Goal: Task Accomplishment & Management: Manage account settings

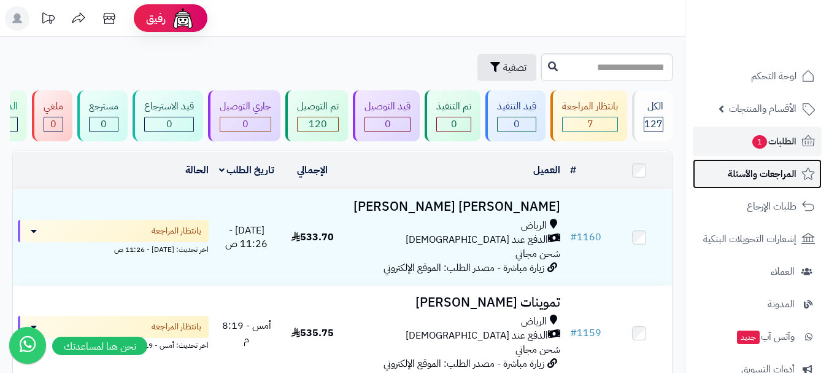
click at [735, 161] on link "المراجعات والأسئلة" at bounding box center [757, 173] width 129 height 29
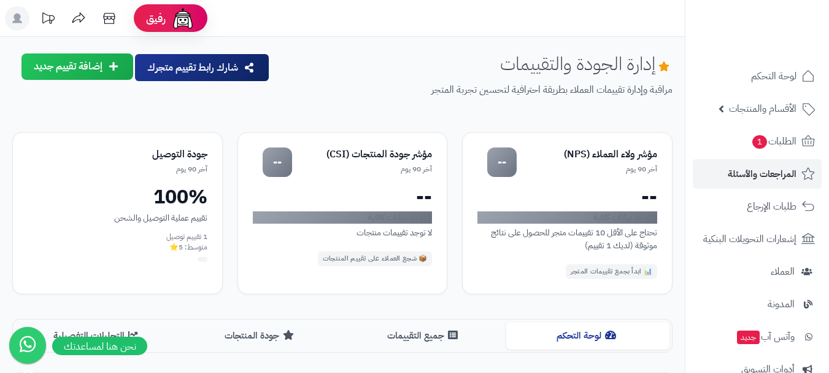
click at [727, 156] on ul "لوحة التحكم الأقسام والمنتجات المنتجات الأقسام الماركات مواصفات المنتجات مواصفا…" at bounding box center [758, 287] width 144 height 452
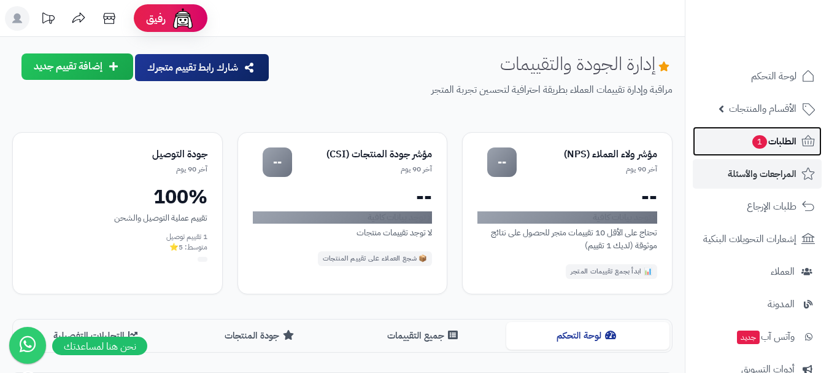
click at [732, 142] on link "الطلبات 1" at bounding box center [757, 140] width 129 height 29
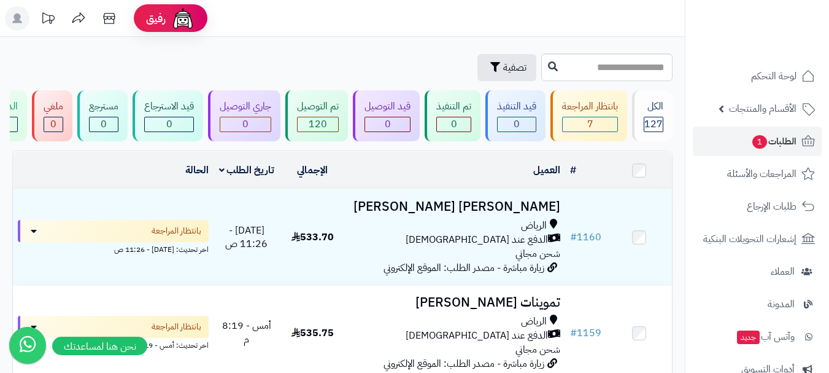
click at [726, 188] on ul "لوحة التحكم الأقسام والمنتجات المنتجات الأقسام الماركات مواصفات المنتجات مواصفا…" at bounding box center [758, 287] width 144 height 452
click at [742, 149] on link "الطلبات 1" at bounding box center [757, 140] width 129 height 29
click at [735, 149] on link "الطلبات 1" at bounding box center [757, 140] width 129 height 29
click at [752, 142] on link "الطلبات" at bounding box center [757, 140] width 129 height 29
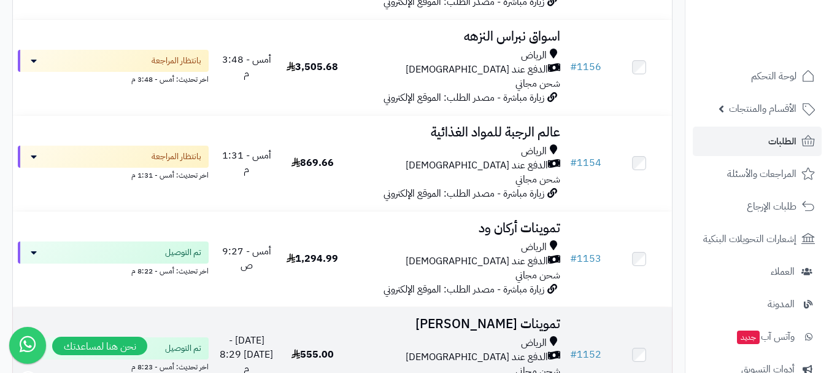
scroll to position [430, 0]
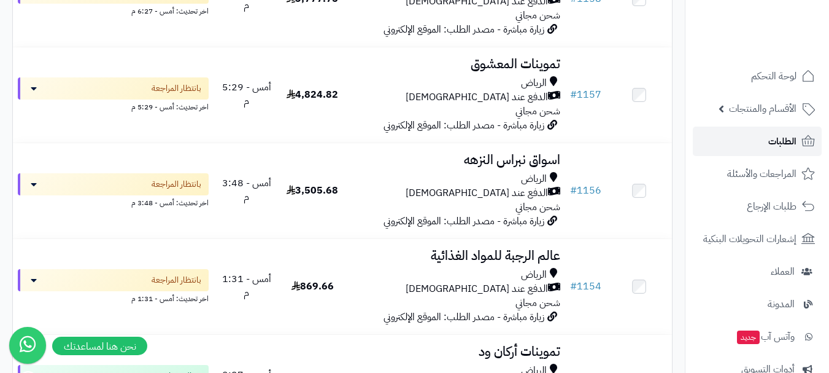
click at [763, 147] on link "الطلبات" at bounding box center [757, 140] width 129 height 29
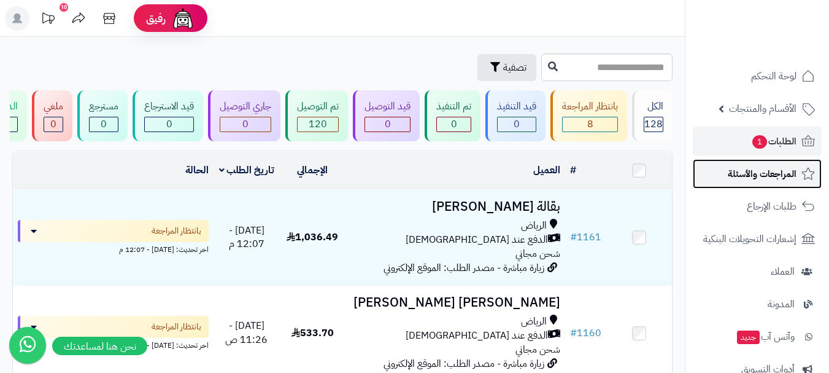
click at [740, 178] on span "المراجعات والأسئلة" at bounding box center [762, 173] width 69 height 17
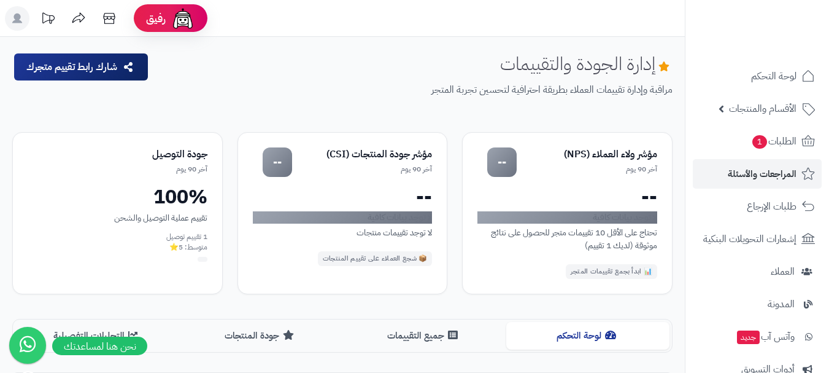
click at [740, 147] on link "الطلبات 1" at bounding box center [757, 140] width 129 height 29
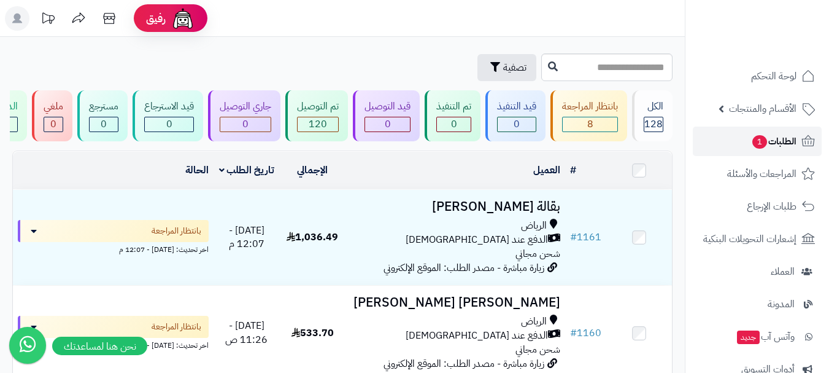
click at [748, 140] on link "الطلبات 1" at bounding box center [757, 140] width 129 height 29
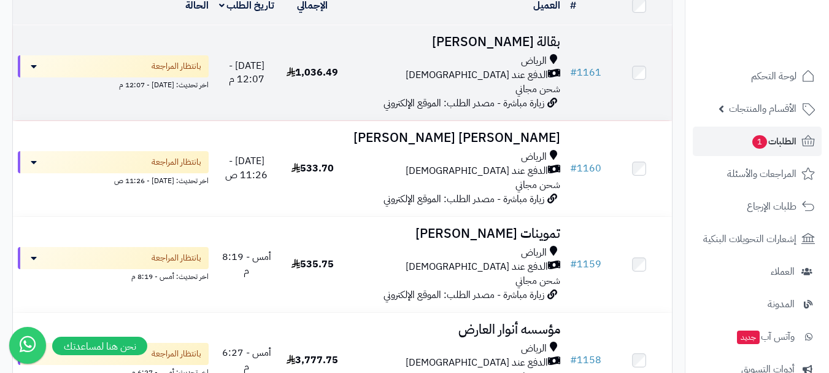
scroll to position [123, 0]
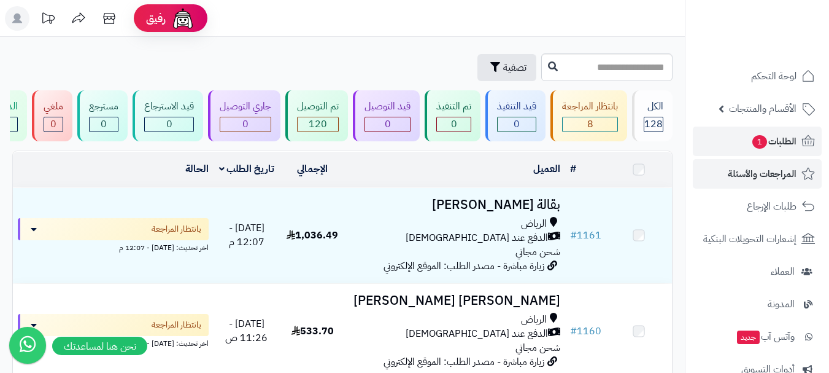
scroll to position [123, 0]
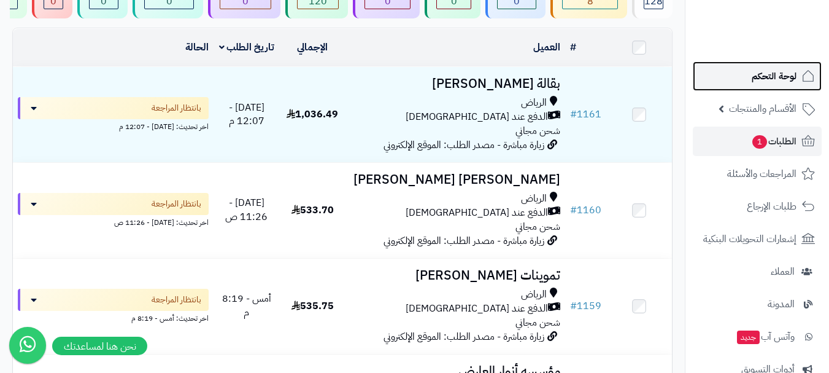
click at [772, 82] on span "لوحة التحكم" at bounding box center [774, 76] width 45 height 17
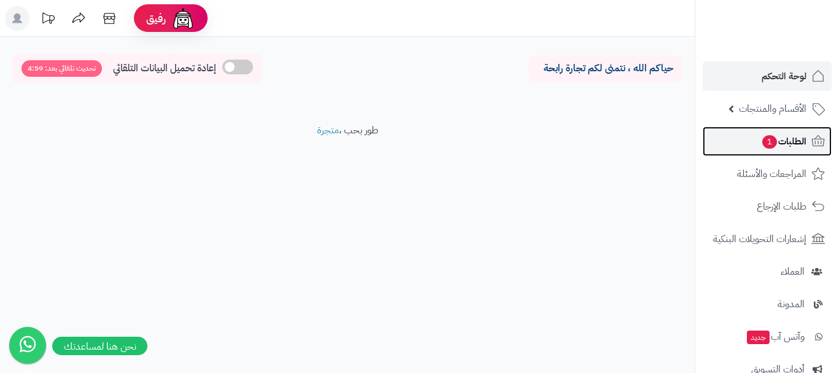
click at [780, 142] on span "الطلبات 1" at bounding box center [783, 141] width 45 height 17
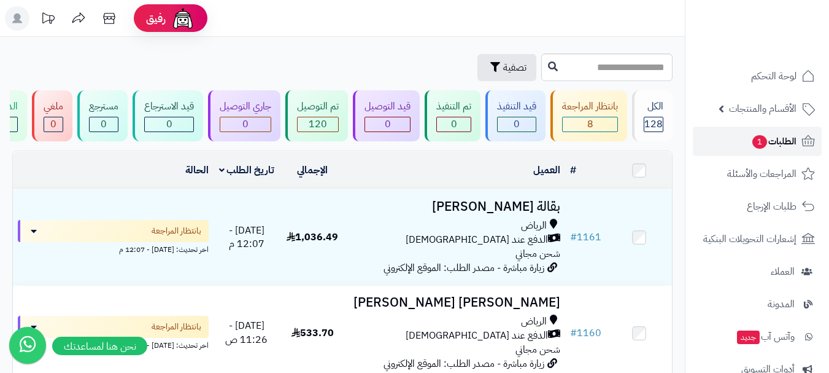
click at [777, 137] on span "الطلبات 1" at bounding box center [773, 141] width 45 height 17
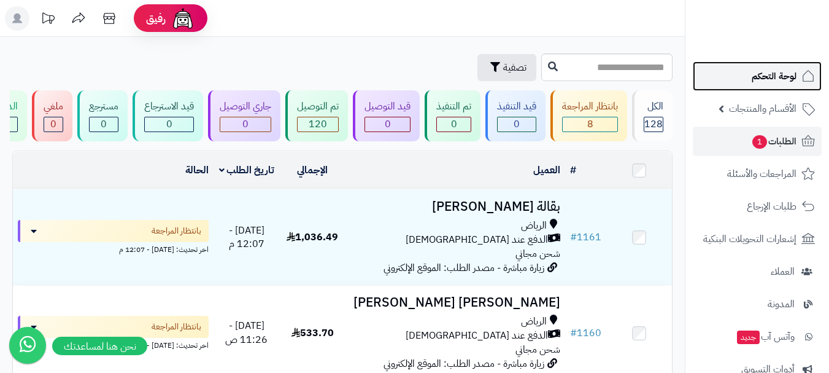
click at [777, 82] on span "لوحة التحكم" at bounding box center [774, 76] width 45 height 17
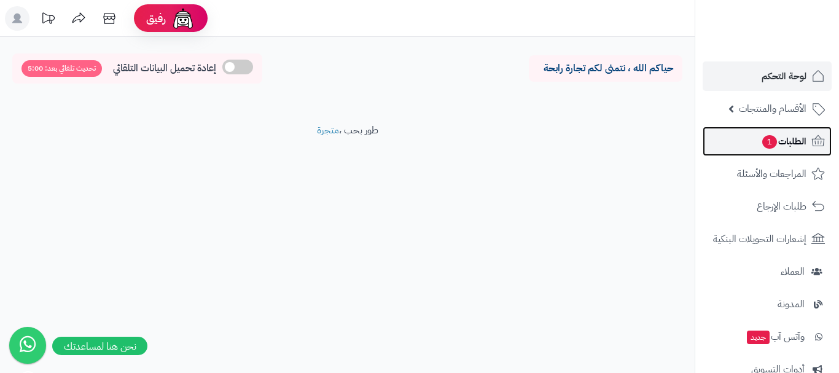
click at [764, 147] on span "1" at bounding box center [769, 142] width 15 height 14
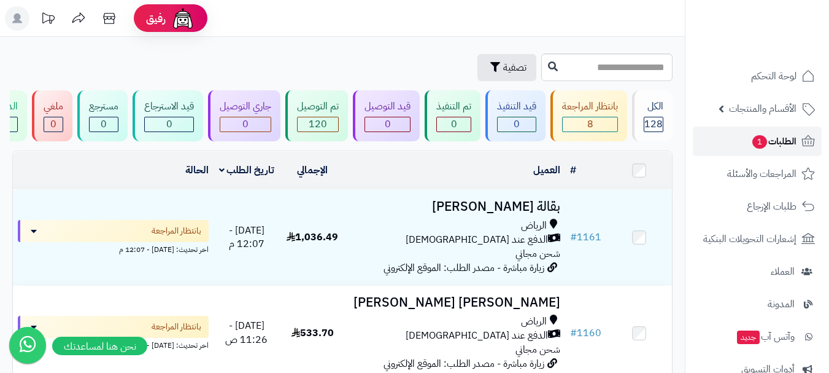
click at [760, 139] on span "1" at bounding box center [760, 142] width 15 height 14
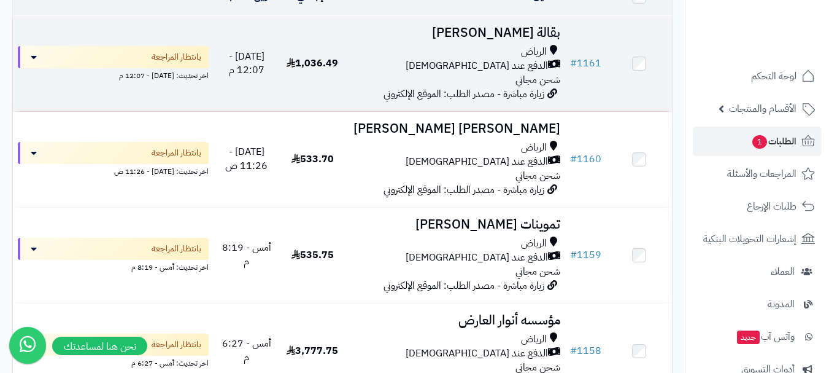
scroll to position [184, 0]
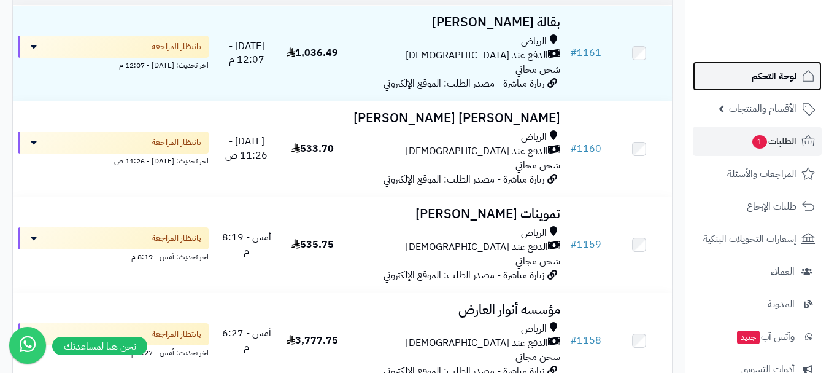
click at [758, 79] on span "لوحة التحكم" at bounding box center [774, 76] width 45 height 17
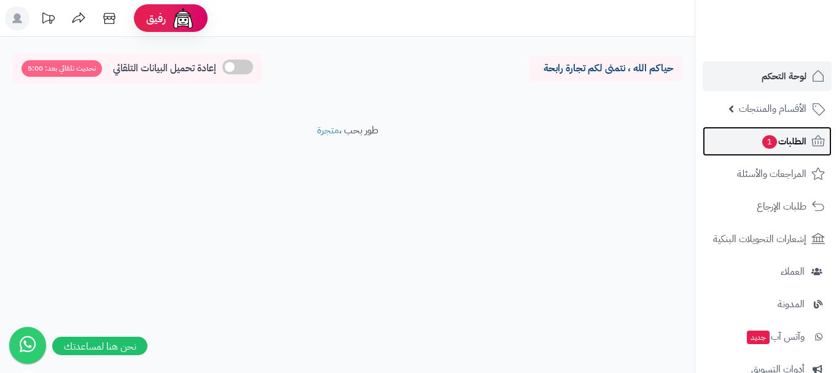
click at [794, 149] on span "الطلبات 1" at bounding box center [783, 141] width 45 height 17
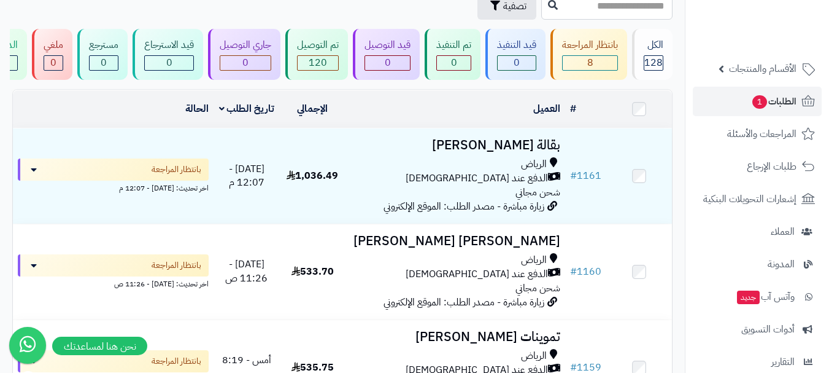
scroll to position [61, 0]
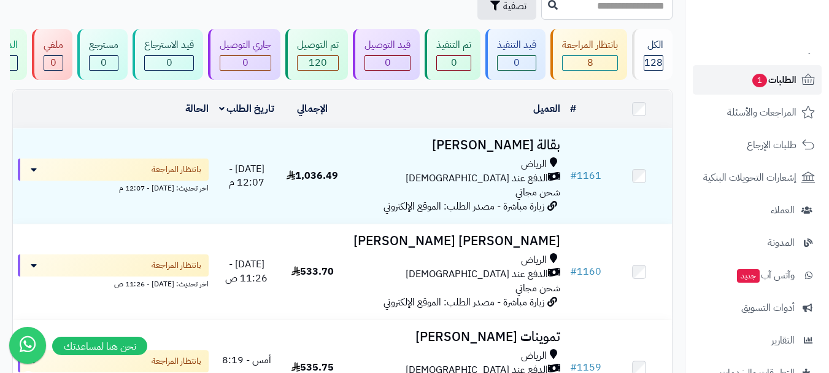
click at [778, 85] on span "الطلبات 1" at bounding box center [773, 79] width 45 height 17
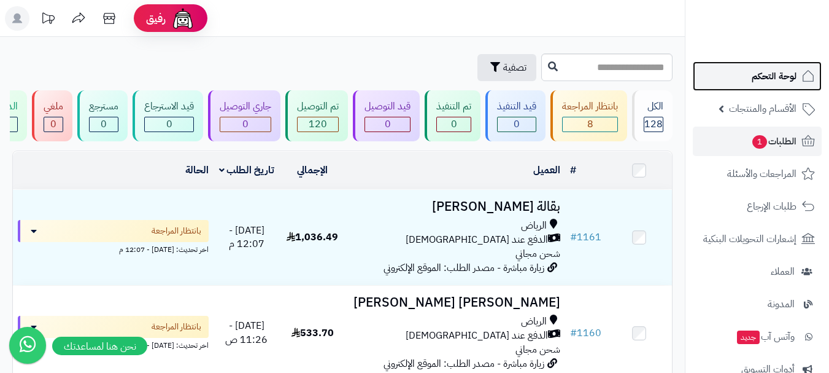
click at [768, 71] on span "لوحة التحكم" at bounding box center [774, 76] width 45 height 17
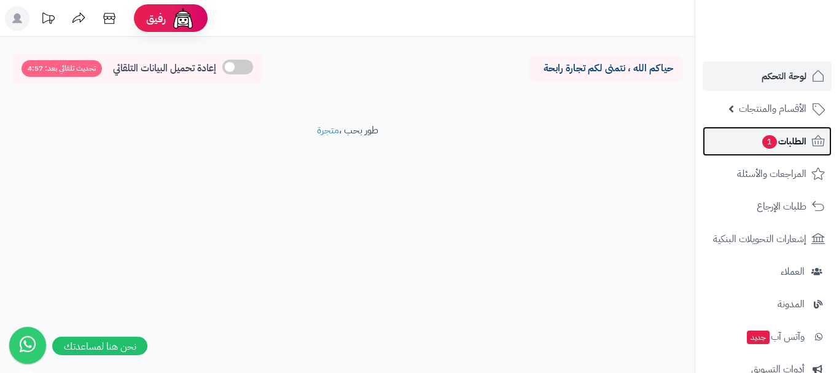
click at [761, 143] on span "الطلبات 1" at bounding box center [783, 141] width 45 height 17
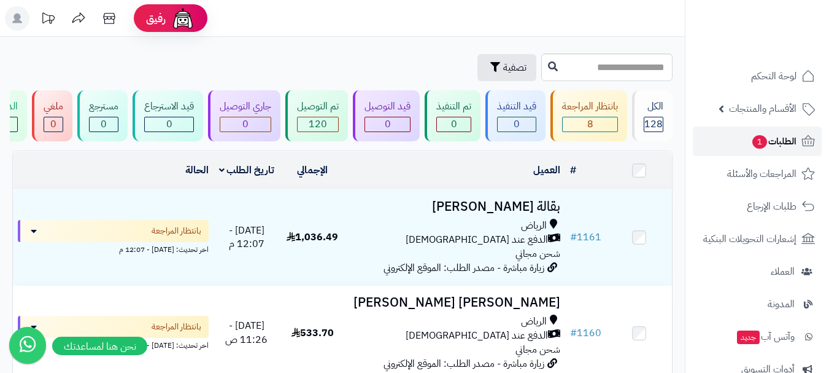
click at [735, 144] on link "الطلبات 1" at bounding box center [757, 140] width 129 height 29
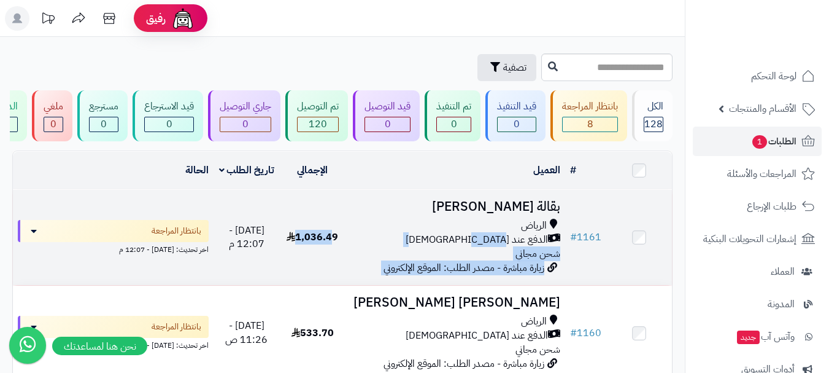
click at [335, 247] on tr "# 1161 بقالة يحيى البشى الرياض الدفع عند الاستلام شحن مجاني زيارة مباشرة - مصدر…" at bounding box center [342, 237] width 659 height 95
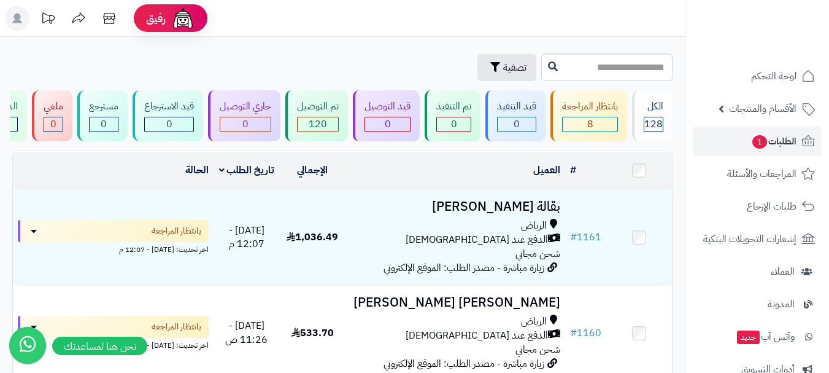
click at [378, 177] on div "العميل" at bounding box center [456, 170] width 210 height 14
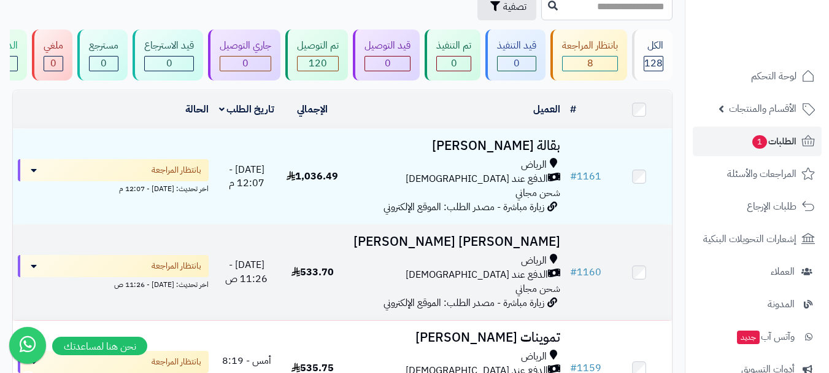
scroll to position [123, 0]
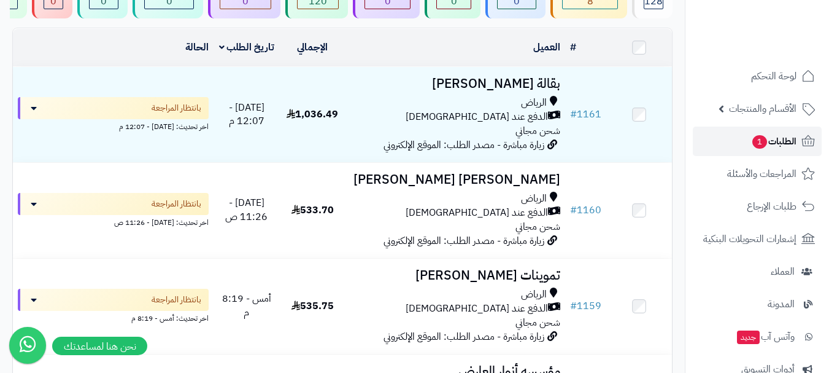
click at [733, 140] on link "الطلبات 1" at bounding box center [757, 140] width 129 height 29
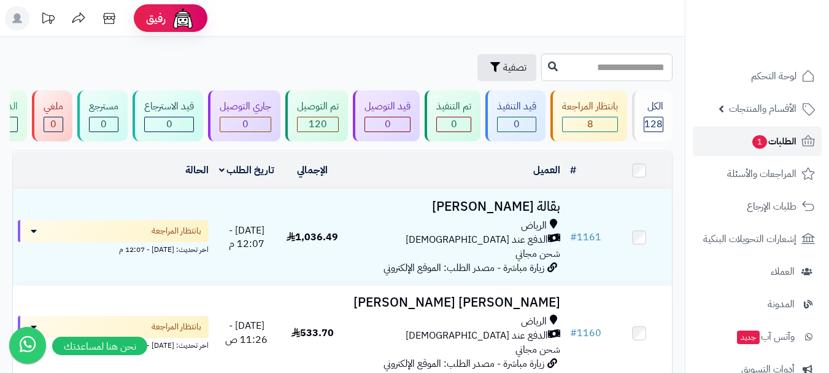
click at [758, 148] on span "1" at bounding box center [760, 142] width 15 height 14
click at [754, 147] on span "1" at bounding box center [760, 142] width 15 height 14
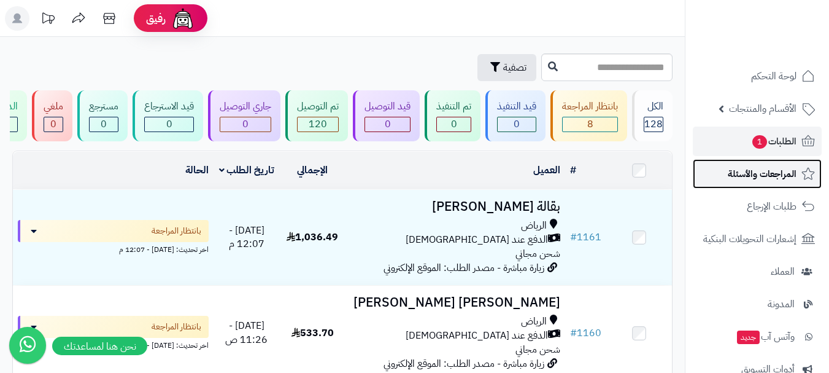
click at [763, 183] on link "المراجعات والأسئلة" at bounding box center [757, 173] width 129 height 29
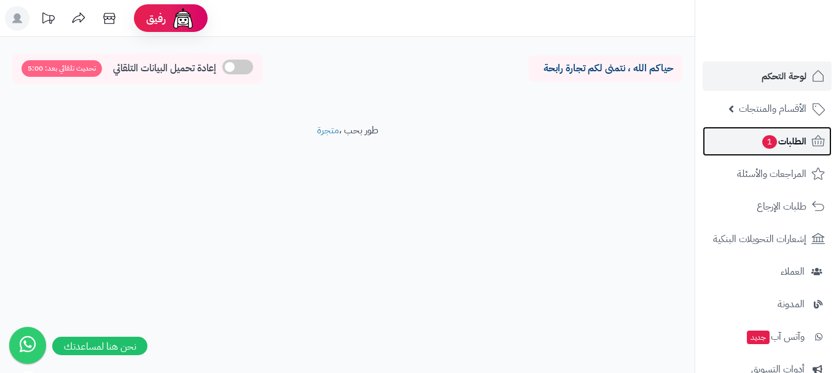
click at [774, 145] on span "1" at bounding box center [769, 142] width 15 height 14
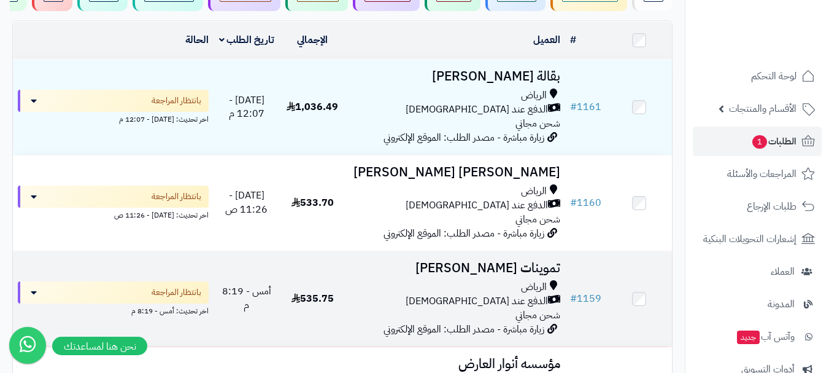
scroll to position [123, 0]
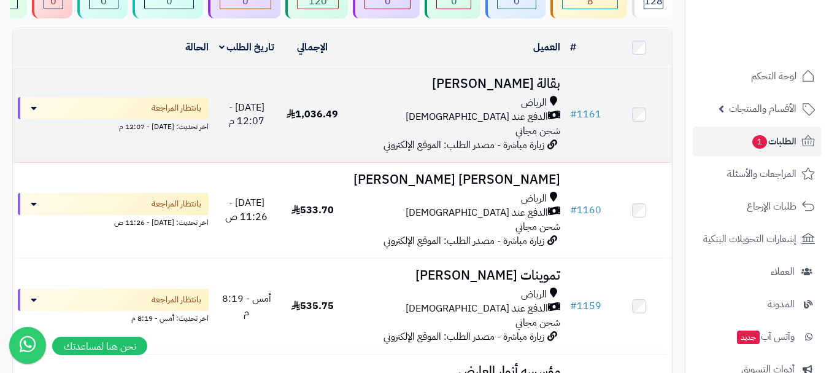
click at [344, 126] on td "1,036.49" at bounding box center [313, 114] width 66 height 95
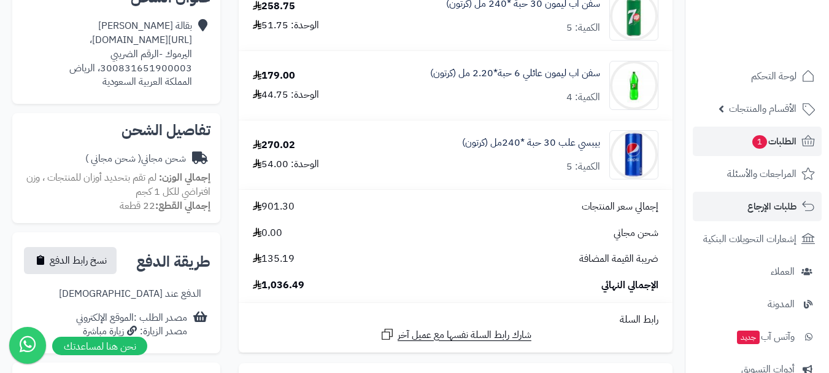
scroll to position [307, 0]
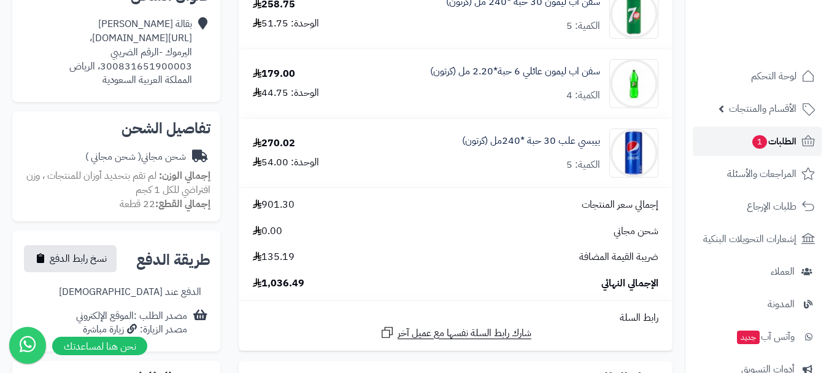
click at [743, 149] on link "الطلبات 1" at bounding box center [757, 140] width 129 height 29
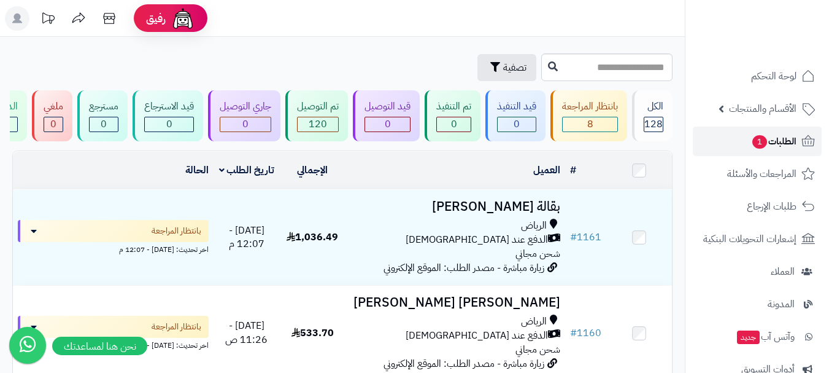
click at [751, 147] on span "الطلبات 1" at bounding box center [773, 141] width 45 height 17
click at [753, 144] on span "1" at bounding box center [760, 142] width 15 height 14
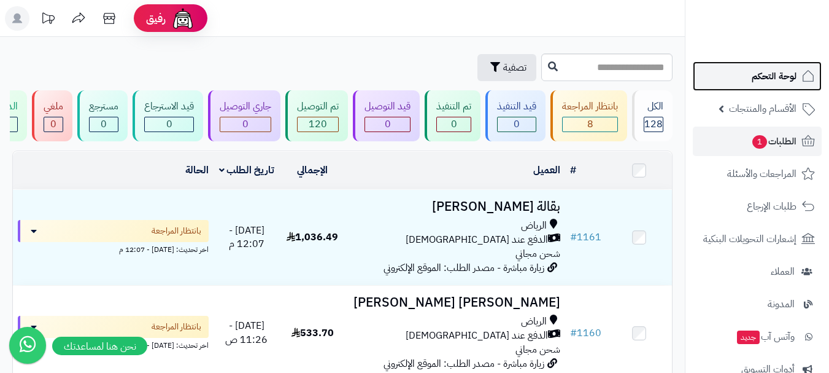
click at [771, 74] on span "لوحة التحكم" at bounding box center [774, 76] width 45 height 17
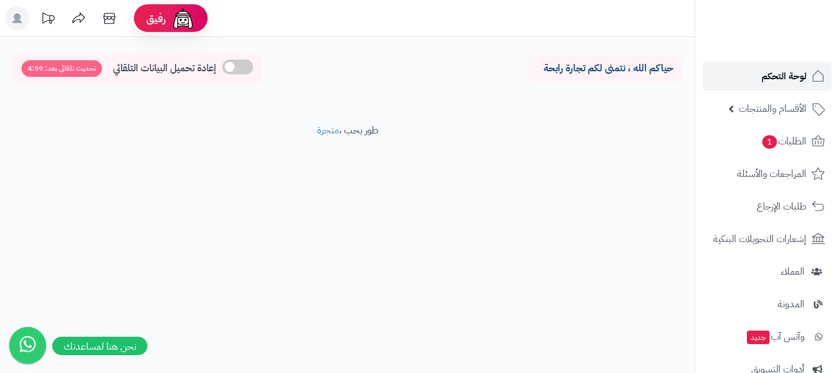
click at [773, 83] on span "لوحة التحكم" at bounding box center [783, 76] width 45 height 17
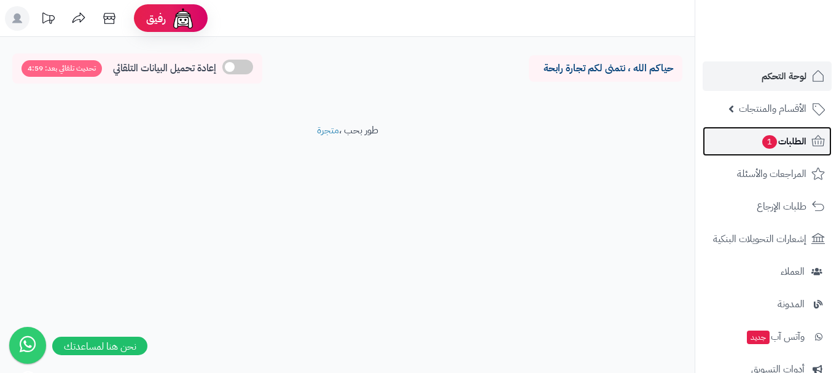
click at [749, 146] on link "الطلبات 1" at bounding box center [766, 140] width 129 height 29
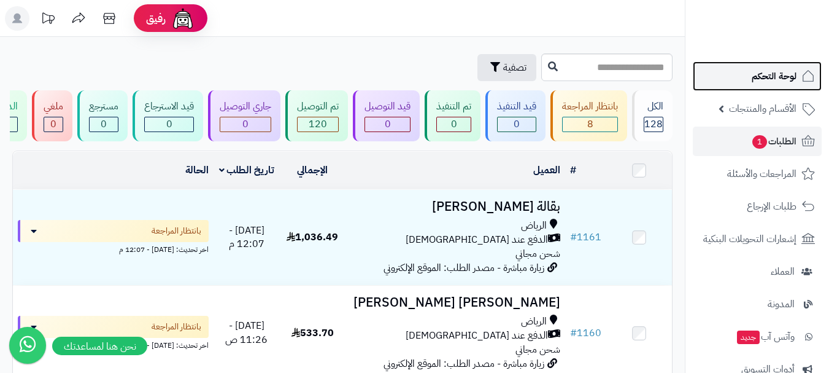
click at [789, 73] on span "لوحة التحكم" at bounding box center [774, 76] width 45 height 17
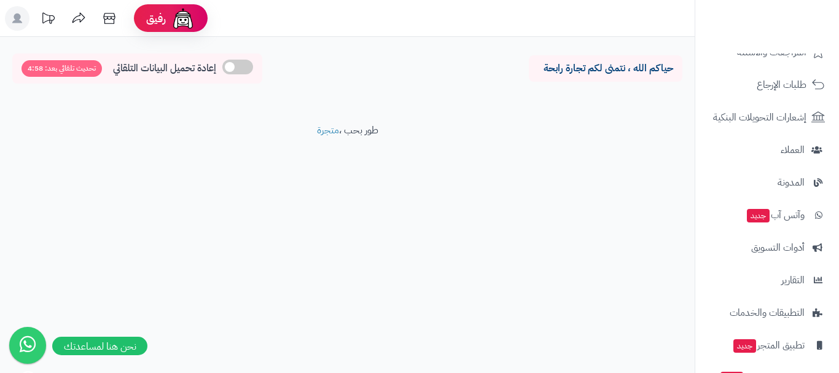
scroll to position [157, 0]
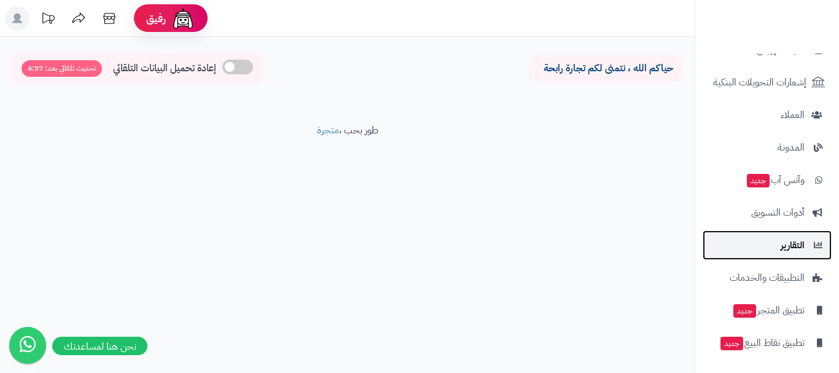
click at [781, 242] on span "التقارير" at bounding box center [792, 244] width 24 height 17
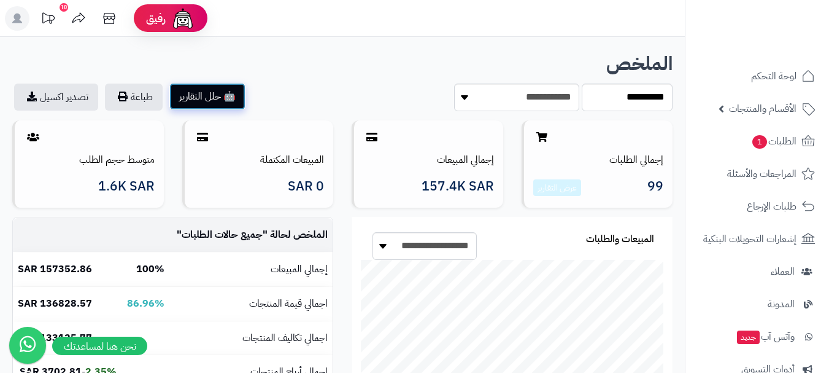
click at [206, 102] on button "🤖 حلل التقارير" at bounding box center [207, 96] width 76 height 27
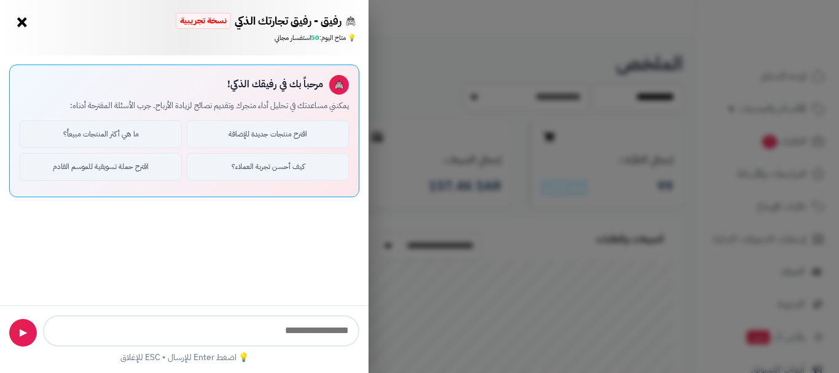
scroll to position [225, 447]
type input "**********"
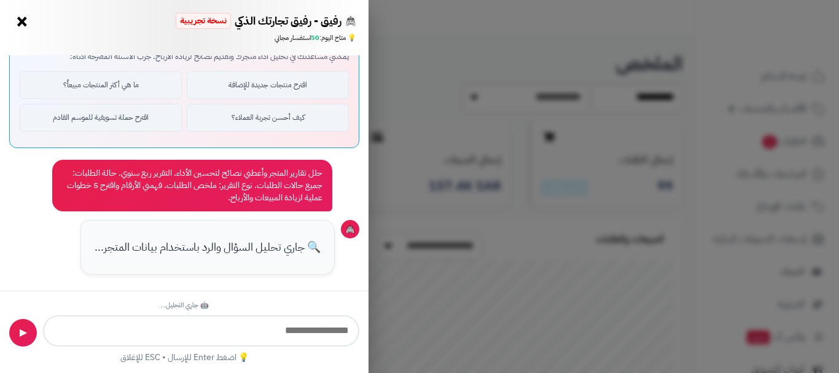
click at [22, 23] on button "×" at bounding box center [22, 22] width 20 height 20
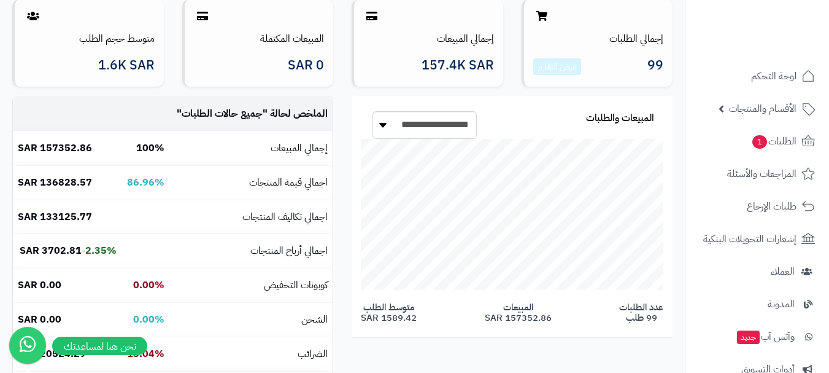
scroll to position [123, 0]
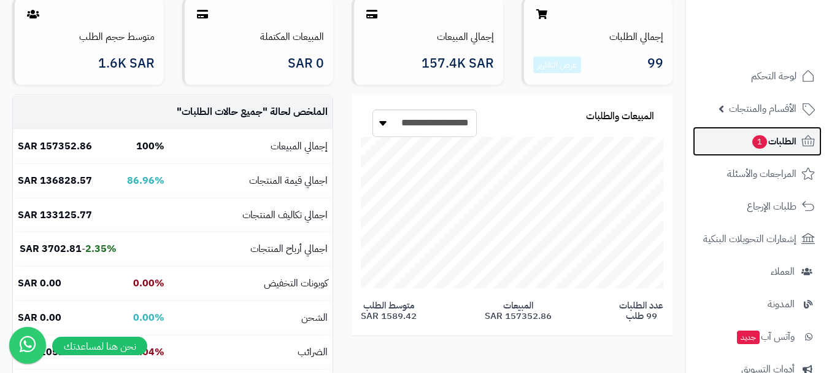
click at [748, 152] on link "الطلبات 1" at bounding box center [757, 140] width 129 height 29
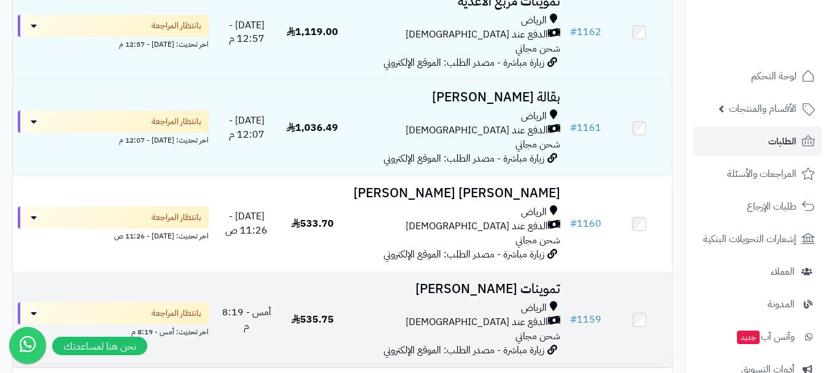
scroll to position [184, 0]
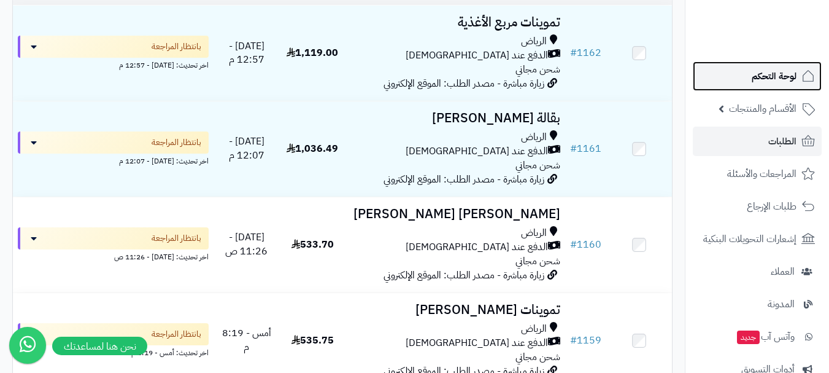
click at [772, 75] on span "لوحة التحكم" at bounding box center [774, 76] width 45 height 17
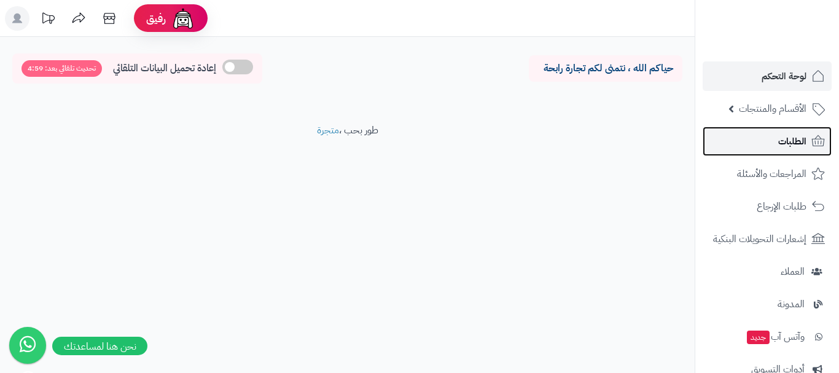
click at [785, 142] on span "الطلبات" at bounding box center [792, 141] width 28 height 17
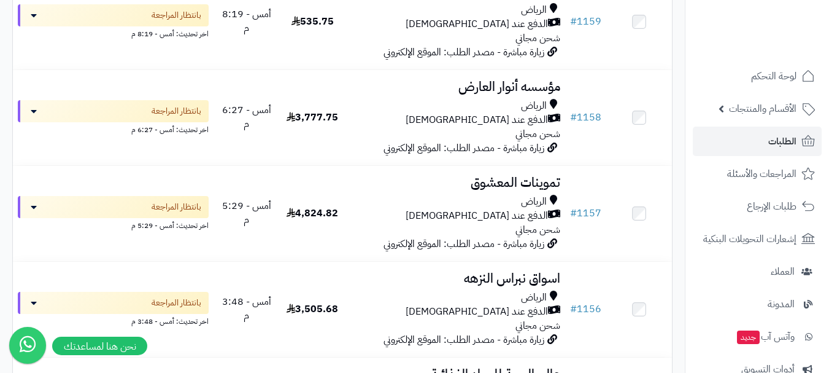
scroll to position [430, 0]
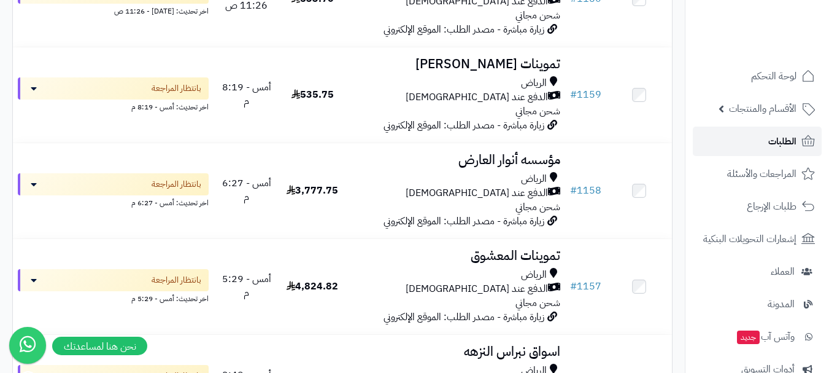
click at [770, 145] on span "الطلبات" at bounding box center [783, 141] width 28 height 17
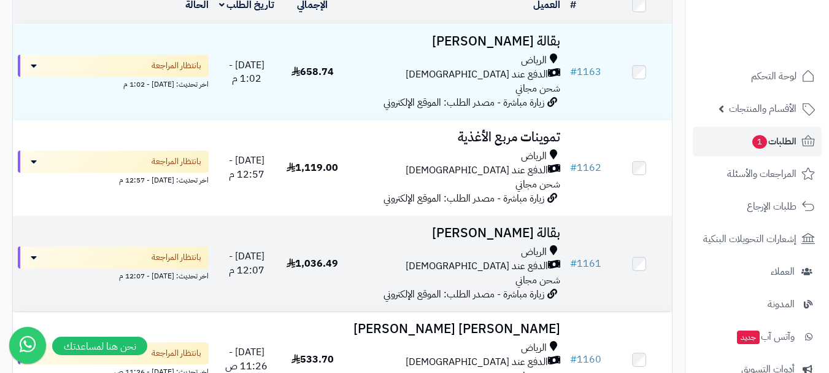
scroll to position [123, 0]
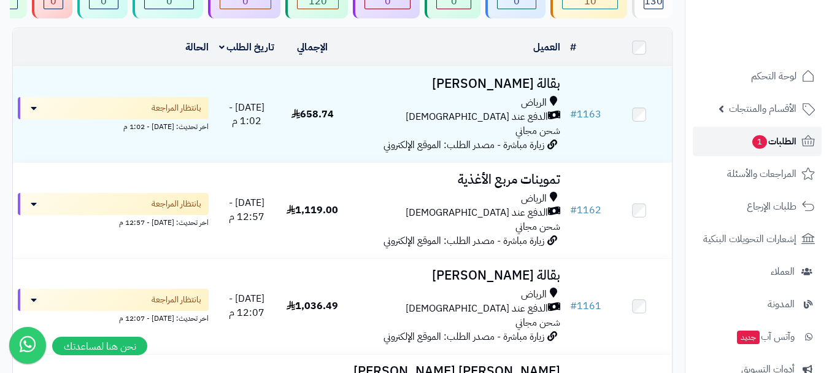
click at [744, 146] on link "الطلبات 1" at bounding box center [757, 140] width 129 height 29
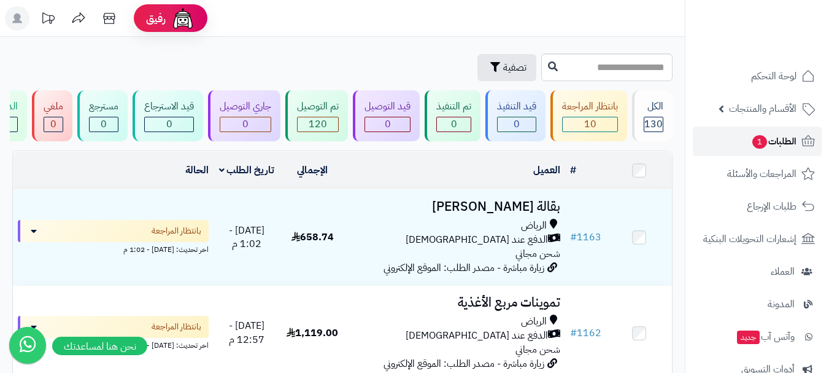
click at [743, 142] on link "الطلبات 1" at bounding box center [757, 140] width 129 height 29
click at [754, 134] on span "الطلبات 1" at bounding box center [773, 141] width 45 height 17
click at [735, 144] on link "الطلبات 1" at bounding box center [757, 140] width 129 height 29
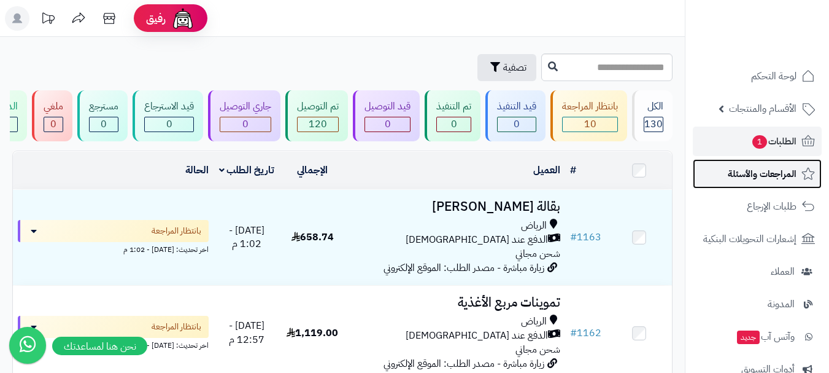
click at [726, 171] on link "المراجعات والأسئلة" at bounding box center [757, 173] width 129 height 29
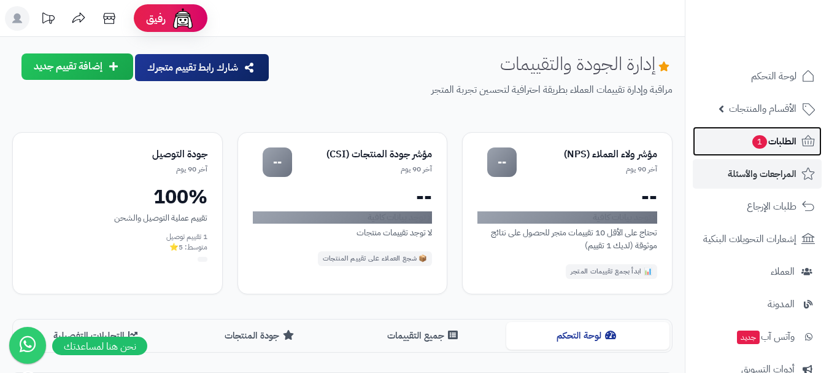
click at [740, 141] on link "الطلبات 1" at bounding box center [757, 140] width 129 height 29
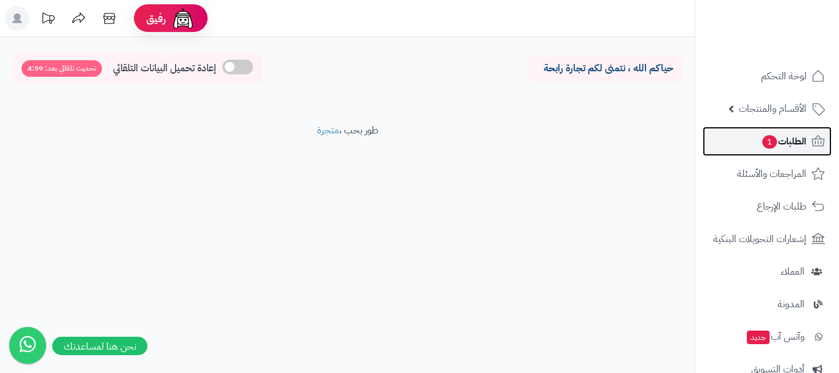
click at [783, 147] on span "الطلبات 1" at bounding box center [783, 141] width 45 height 17
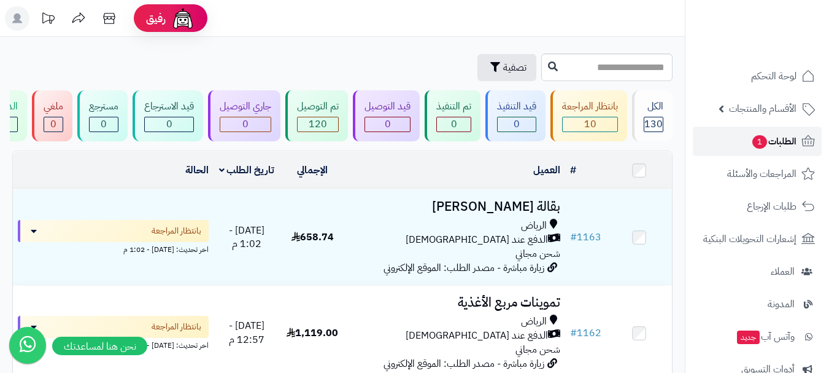
click at [762, 152] on link "الطلبات 1" at bounding box center [757, 140] width 129 height 29
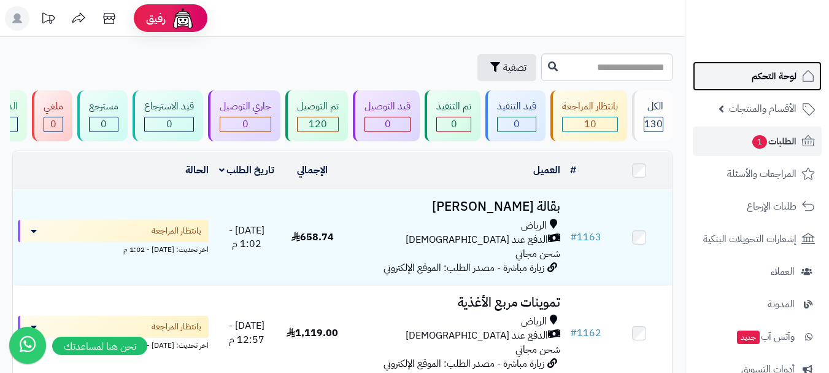
click at [764, 83] on span "لوحة التحكم" at bounding box center [774, 76] width 45 height 17
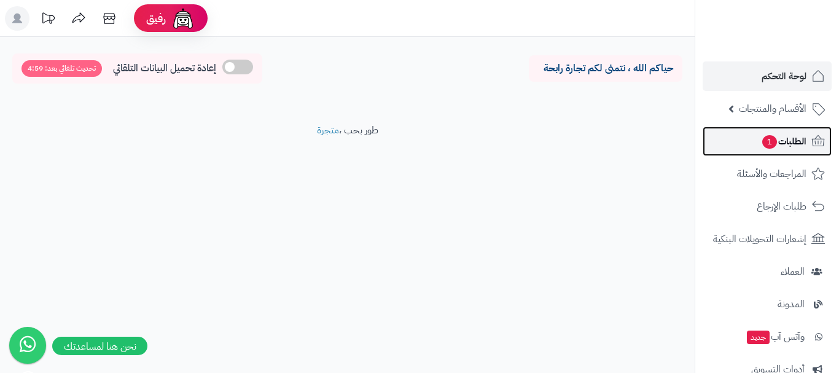
click at [781, 148] on span "الطلبات 1" at bounding box center [783, 141] width 45 height 17
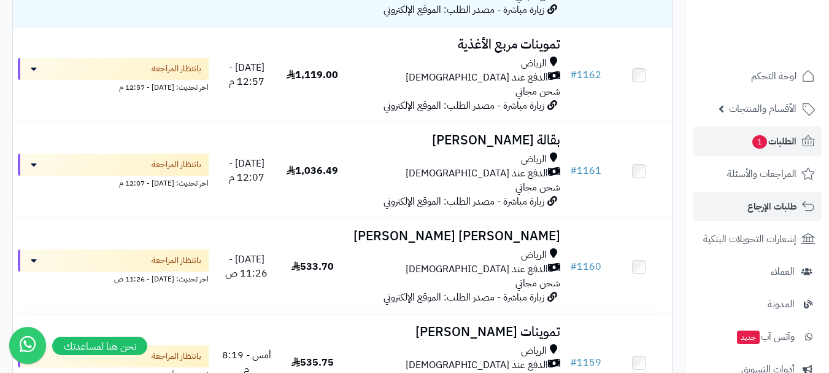
scroll to position [246, 0]
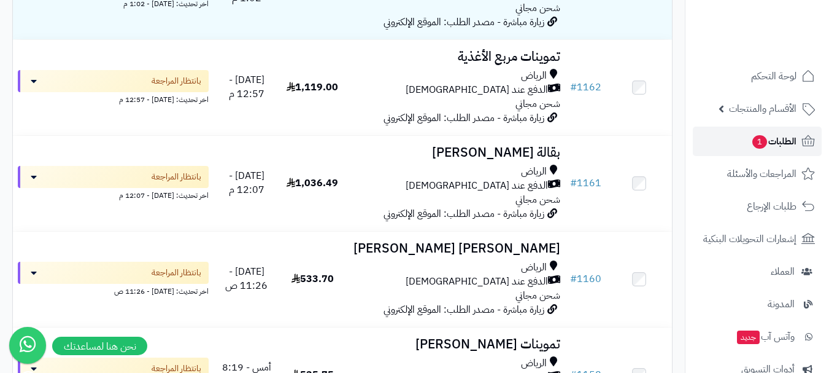
click at [763, 139] on span "1" at bounding box center [760, 142] width 15 height 14
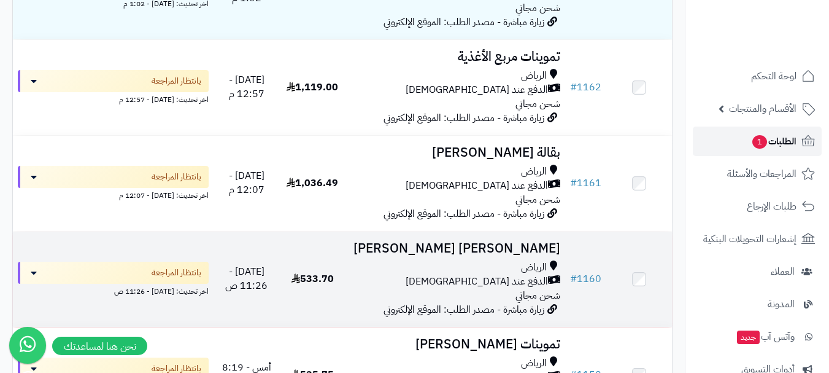
scroll to position [308, 0]
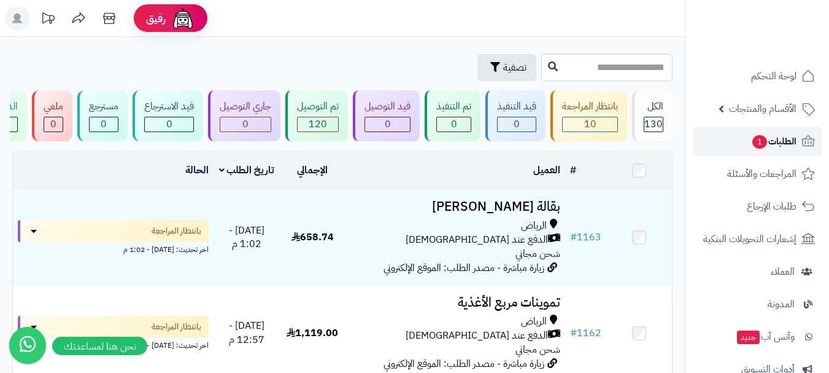
click at [740, 147] on link "الطلبات 1" at bounding box center [757, 140] width 129 height 29
click at [742, 141] on link "الطلبات 1" at bounding box center [757, 140] width 129 height 29
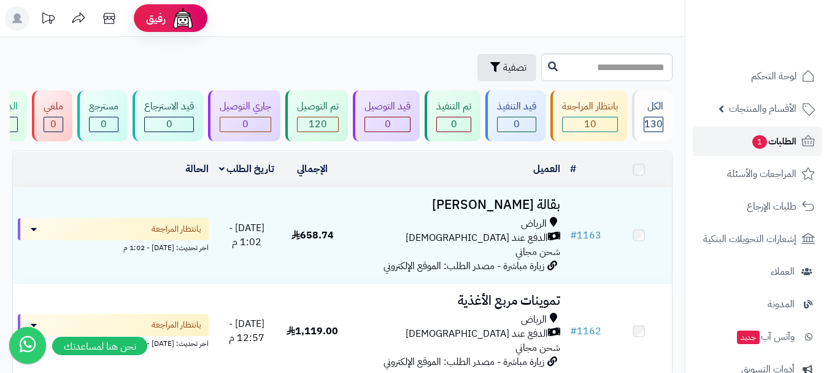
click at [741, 142] on link "الطلبات 1" at bounding box center [757, 140] width 129 height 29
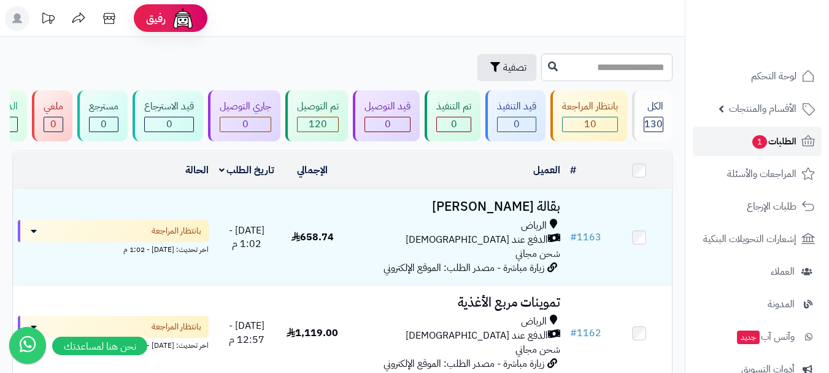
click at [741, 142] on link "الطلبات 1" at bounding box center [757, 140] width 129 height 29
click at [774, 143] on span "الطلبات 1" at bounding box center [773, 141] width 45 height 17
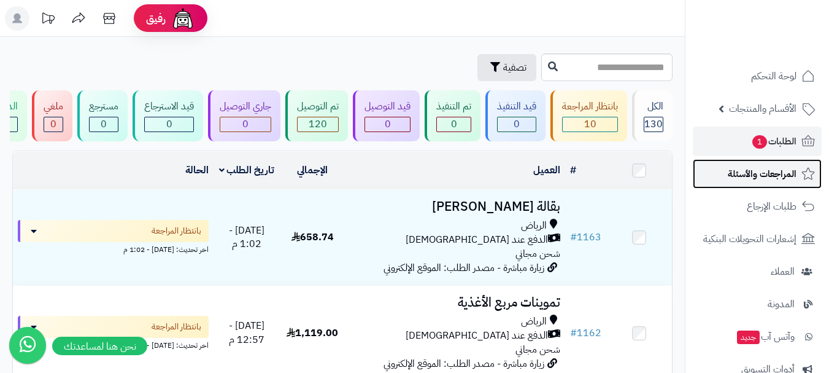
click at [764, 178] on span "المراجعات والأسئلة" at bounding box center [762, 173] width 69 height 17
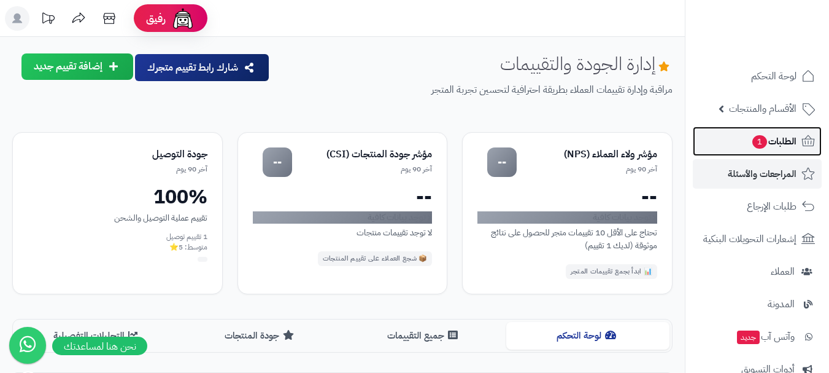
click at [769, 141] on span "الطلبات 1" at bounding box center [773, 141] width 45 height 17
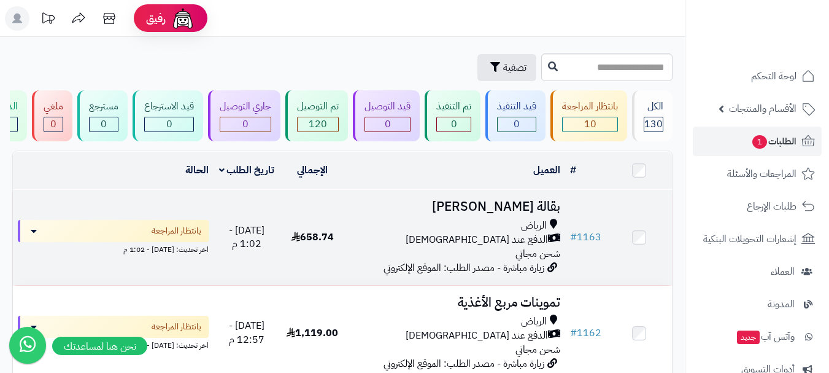
click at [418, 231] on div "الرياض" at bounding box center [456, 226] width 210 height 14
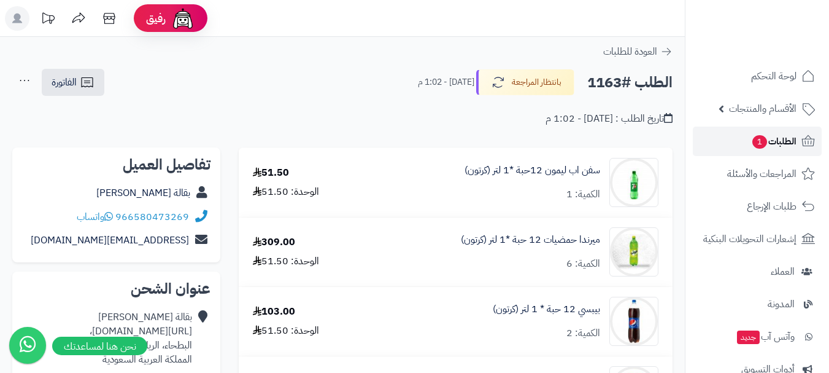
click at [748, 142] on link "الطلبات 1" at bounding box center [757, 140] width 129 height 29
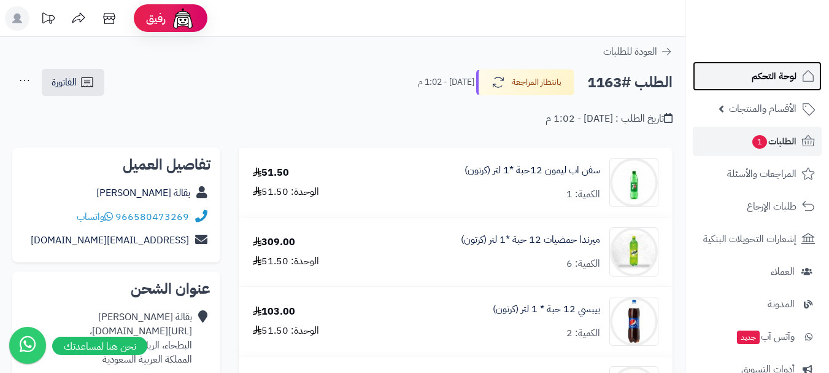
click at [760, 82] on span "لوحة التحكم" at bounding box center [774, 76] width 45 height 17
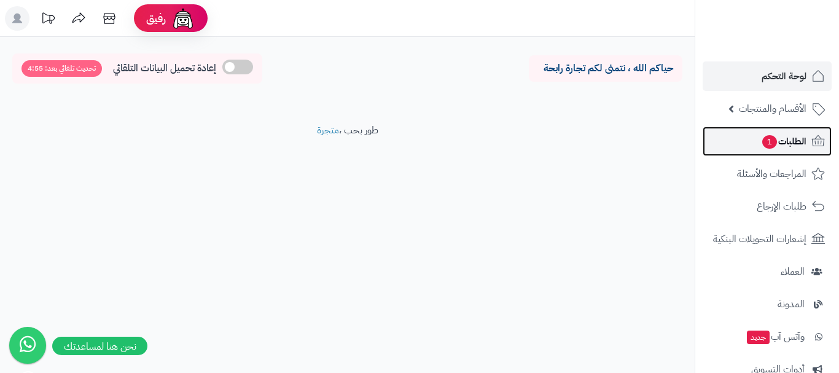
click at [776, 146] on span "الطلبات 1" at bounding box center [783, 141] width 45 height 17
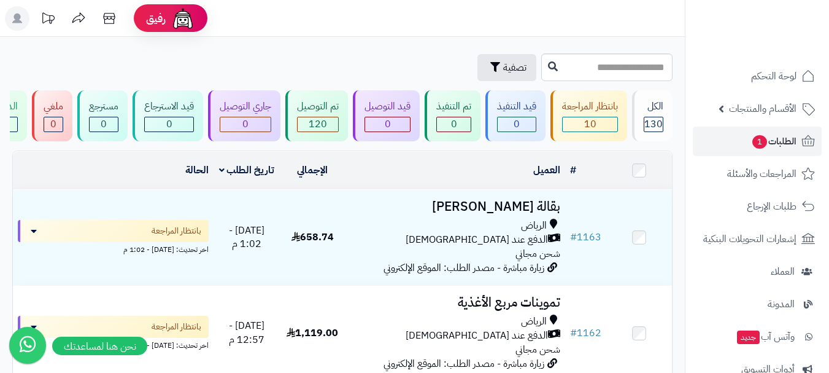
click at [397, 15] on header "رفيق ! الطلبات معالجة مكتمل إرجاع المنتجات العملاء المتواجدون الان 454 عملاء من…" at bounding box center [414, 18] width 829 height 37
click at [741, 141] on link "الطلبات 1" at bounding box center [757, 140] width 129 height 29
click at [762, 142] on span "1" at bounding box center [760, 142] width 15 height 14
click at [770, 142] on span "الطلبات 1" at bounding box center [773, 141] width 45 height 17
click at [732, 149] on link "الطلبات 1" at bounding box center [757, 140] width 129 height 29
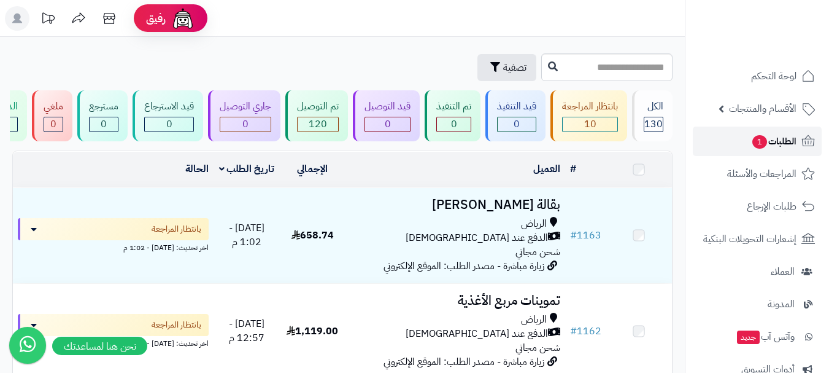
drag, startPoint x: 0, startPoint y: 0, endPoint x: 731, endPoint y: 150, distance: 746.3
click at [731, 150] on link "الطلبات 1" at bounding box center [757, 140] width 129 height 29
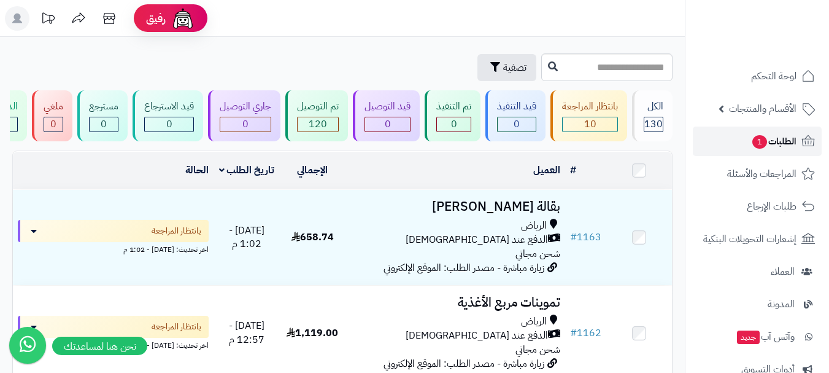
click at [731, 150] on link "الطلبات 1" at bounding box center [757, 140] width 129 height 29
click at [745, 147] on link "الطلبات 1" at bounding box center [757, 140] width 129 height 29
click at [741, 145] on link "الطلبات 1" at bounding box center [757, 140] width 129 height 29
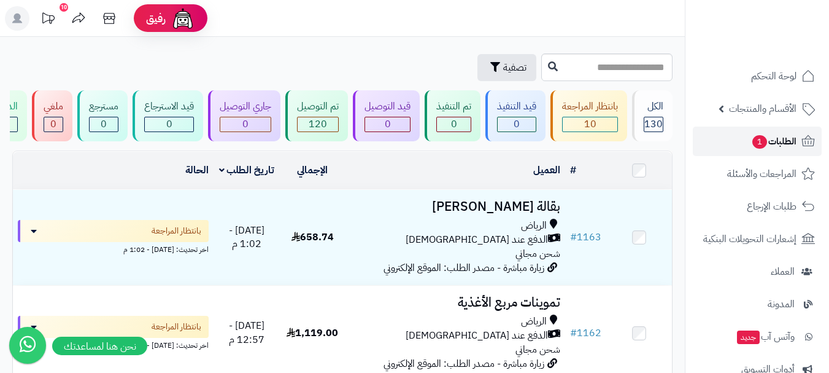
click at [761, 143] on span "1" at bounding box center [760, 141] width 16 height 15
